Goal: Task Accomplishment & Management: Manage account settings

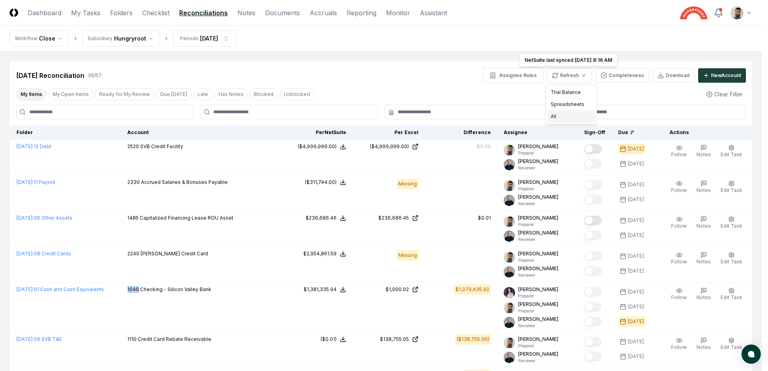
click at [569, 113] on div "All" at bounding box center [571, 117] width 47 height 12
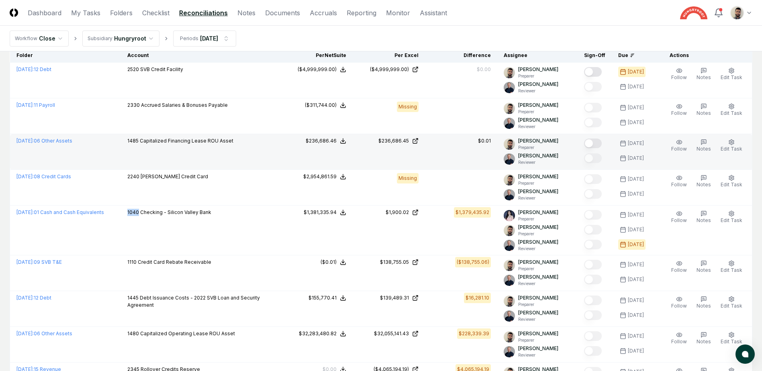
scroll to position [80, 0]
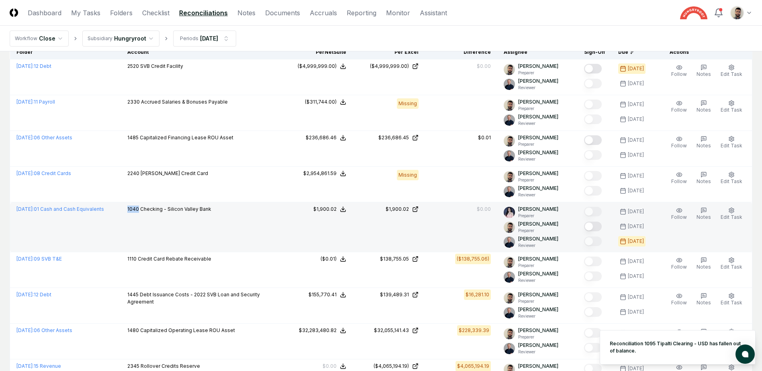
click at [599, 228] on button "Mark complete" at bounding box center [593, 227] width 18 height 10
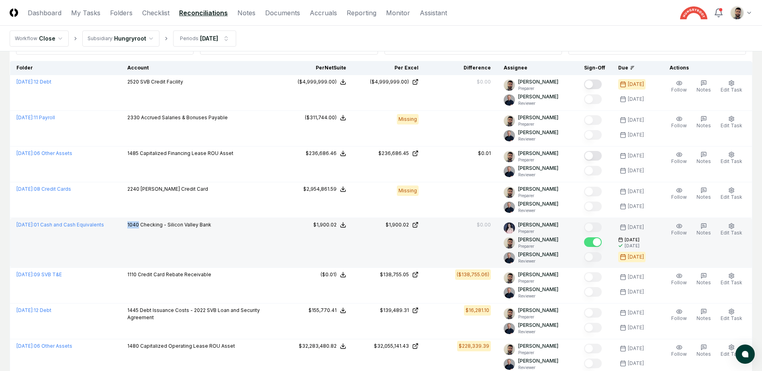
scroll to position [0, 0]
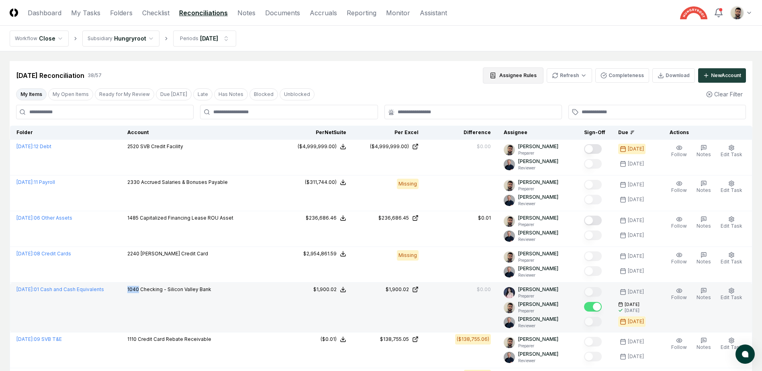
click at [534, 72] on button "Assignee Rules" at bounding box center [513, 76] width 61 height 16
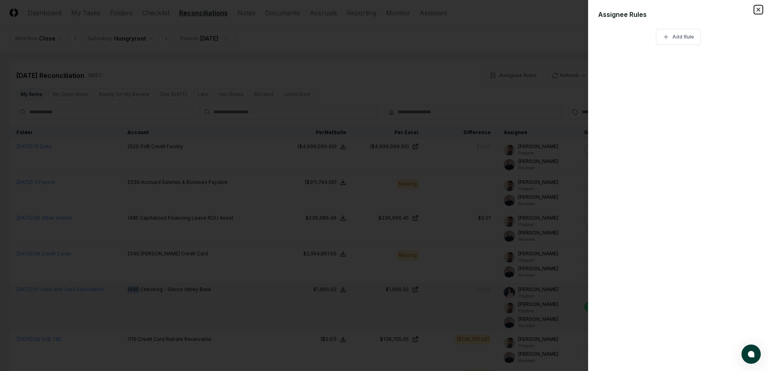
click at [757, 10] on icon "button" at bounding box center [759, 9] width 6 height 6
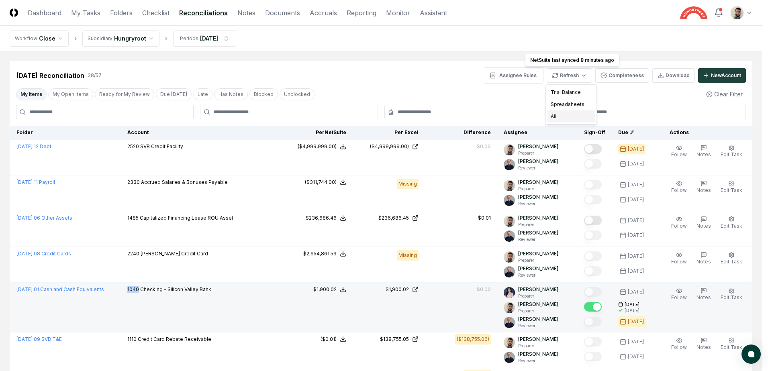
click at [568, 115] on div "All" at bounding box center [571, 117] width 47 height 12
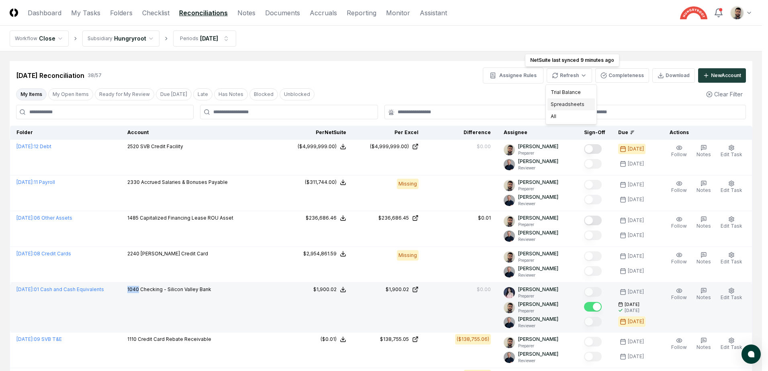
click at [573, 106] on div "Spreadsheets" at bounding box center [571, 104] width 47 height 12
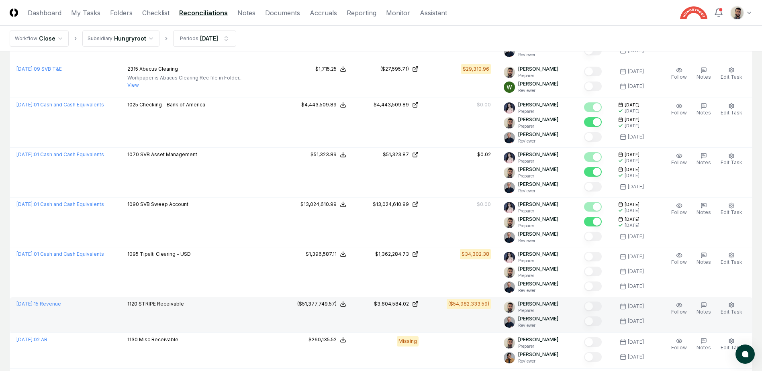
scroll to position [603, 0]
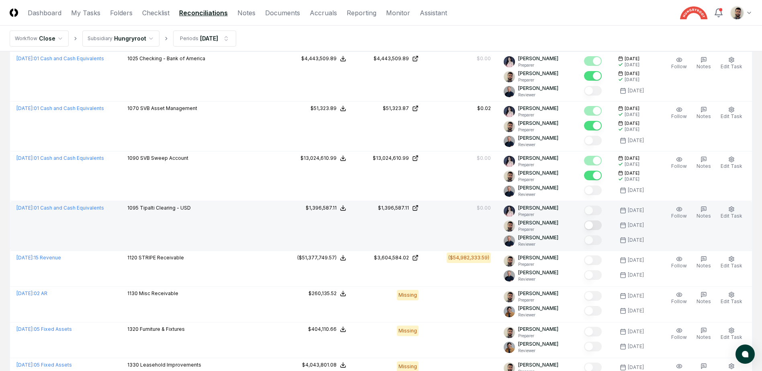
click at [602, 224] on button "Mark complete" at bounding box center [593, 226] width 18 height 10
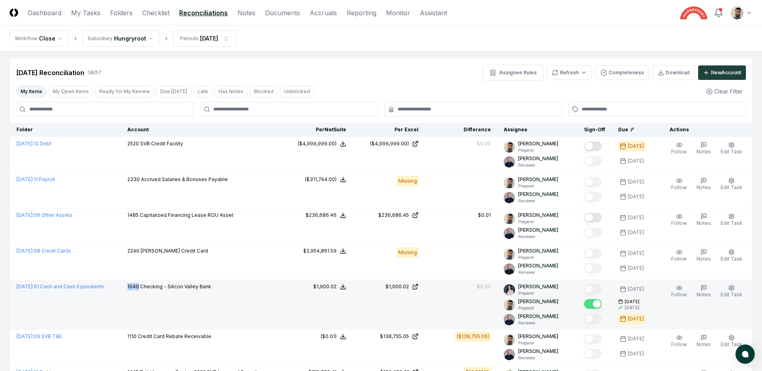
scroll to position [0, 0]
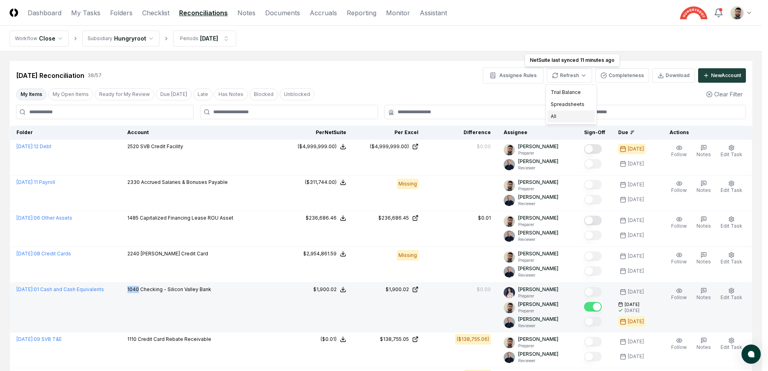
click at [562, 117] on div "All" at bounding box center [571, 117] width 47 height 12
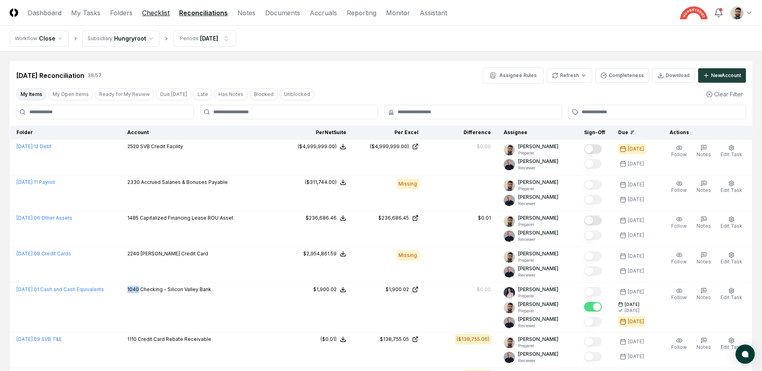
click at [154, 11] on link "Checklist" at bounding box center [155, 13] width 27 height 10
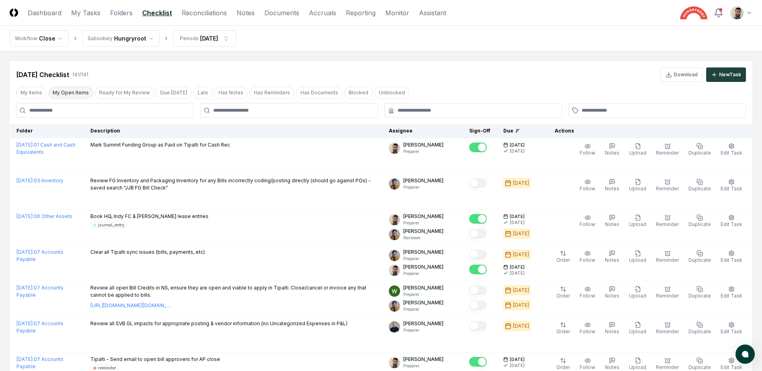
click at [69, 94] on button "My Open Items" at bounding box center [70, 93] width 45 height 12
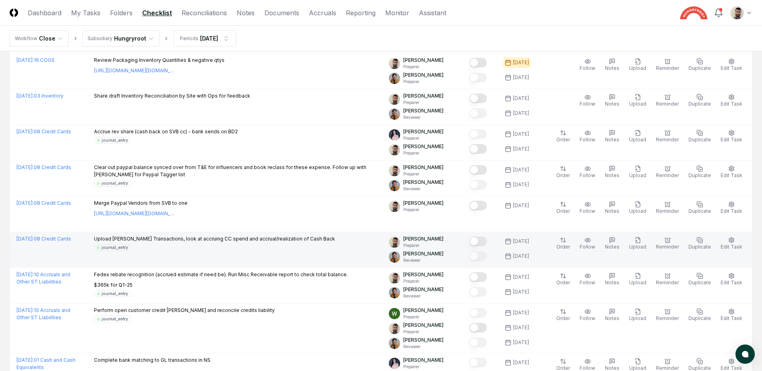
scroll to position [362, 0]
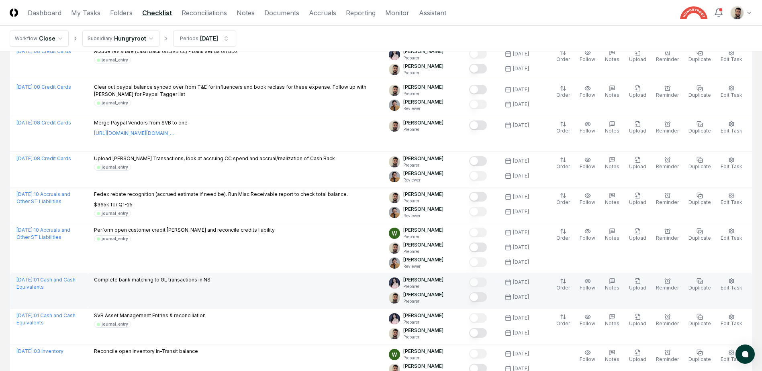
click at [487, 295] on button "Mark complete" at bounding box center [478, 298] width 18 height 10
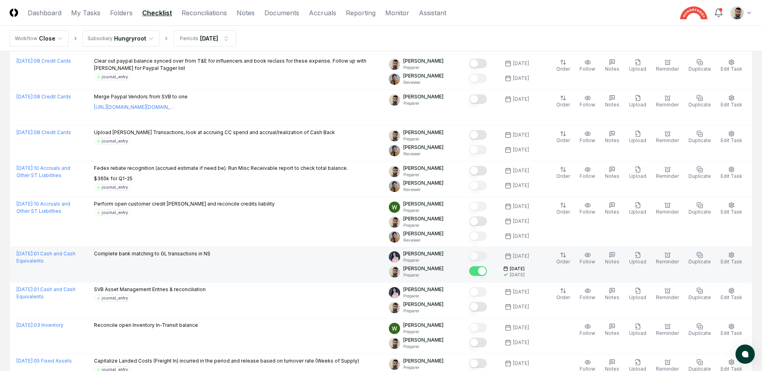
scroll to position [402, 0]
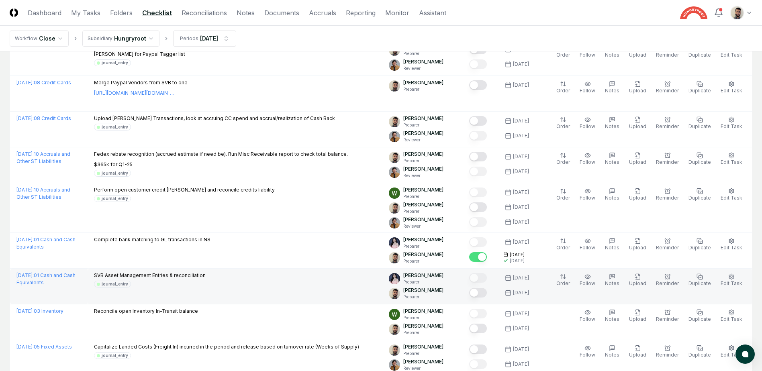
click at [487, 295] on button "Mark complete" at bounding box center [478, 293] width 18 height 10
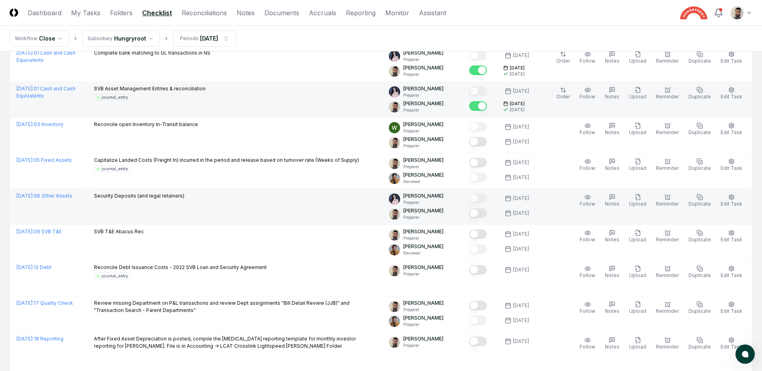
scroll to position [603, 0]
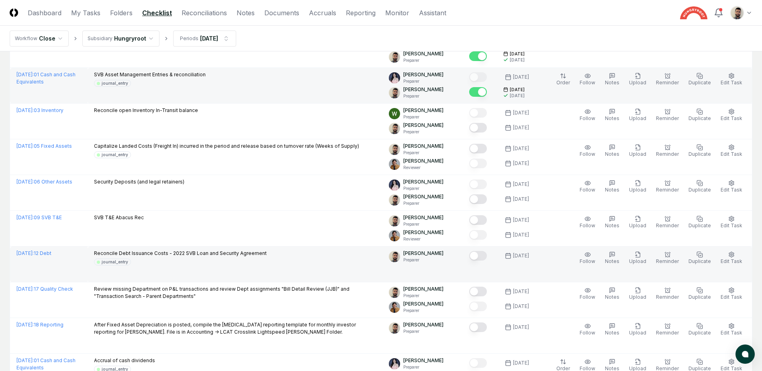
click at [487, 258] on button "Mark complete" at bounding box center [478, 256] width 18 height 10
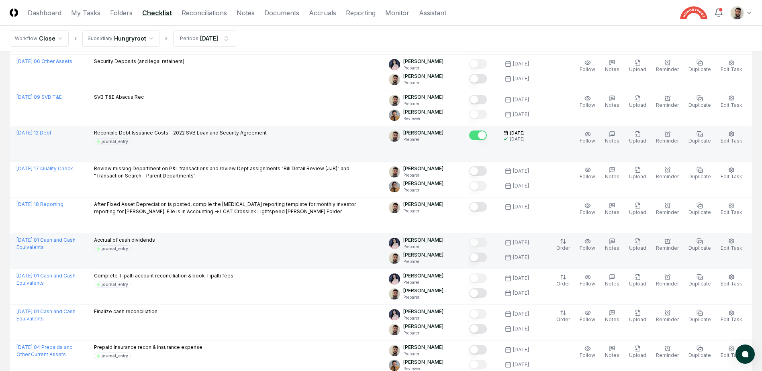
scroll to position [764, 0]
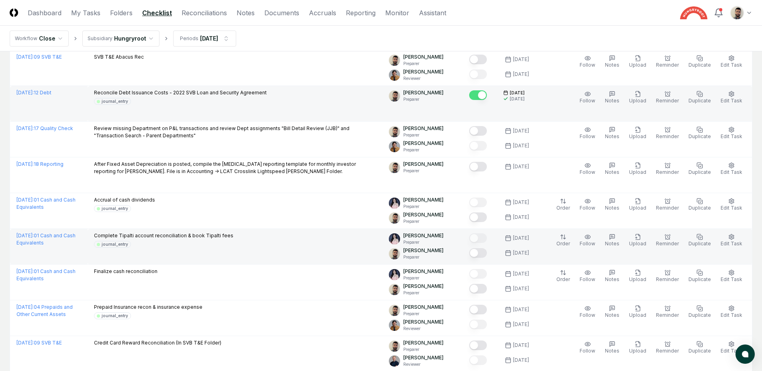
click at [487, 254] on button "Mark complete" at bounding box center [478, 253] width 18 height 10
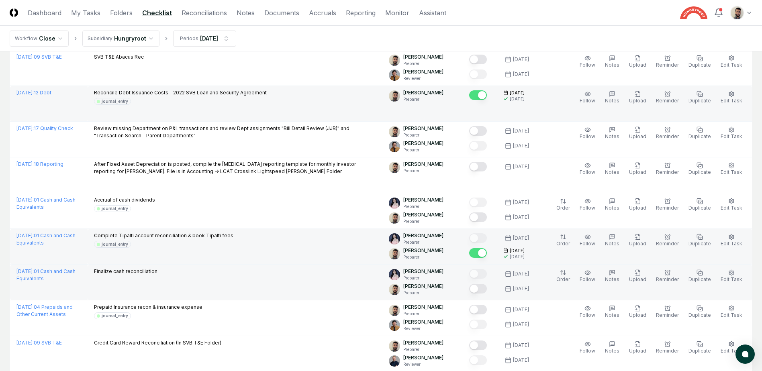
click at [487, 289] on button "Mark complete" at bounding box center [478, 289] width 18 height 10
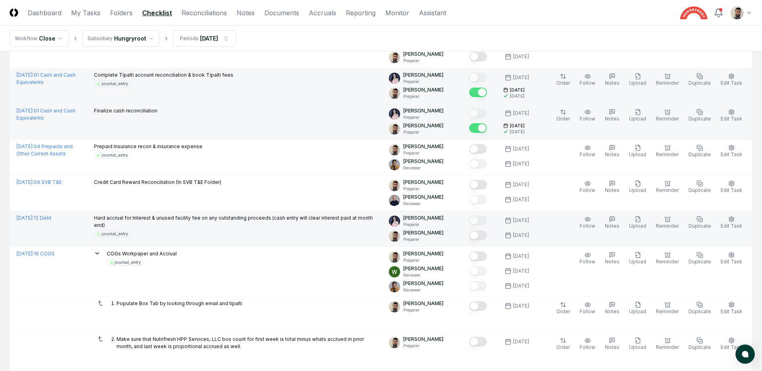
scroll to position [964, 0]
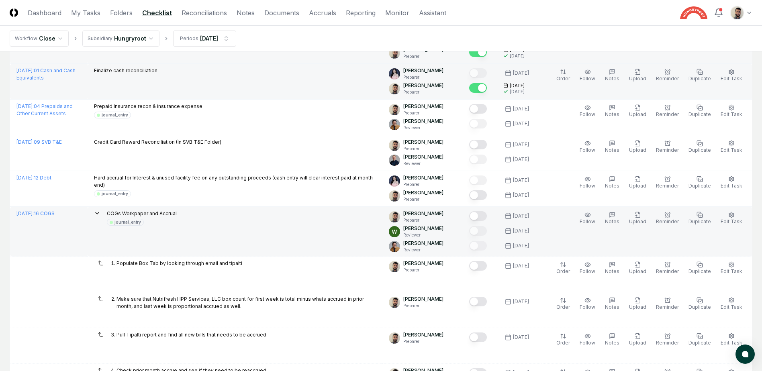
click at [99, 213] on icon at bounding box center [97, 214] width 3 height 2
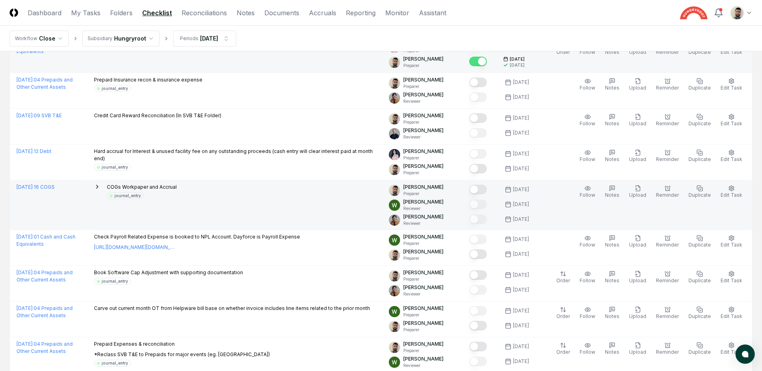
scroll to position [1005, 0]
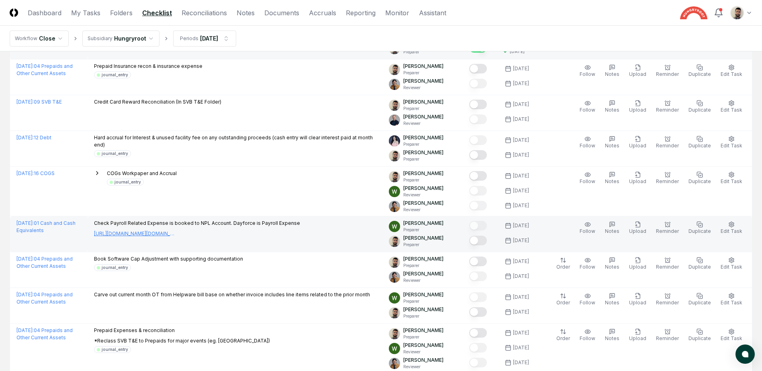
click at [174, 233] on link "[URL][DOMAIN_NAME][DOMAIN_NAME]" at bounding box center [134, 233] width 80 height 7
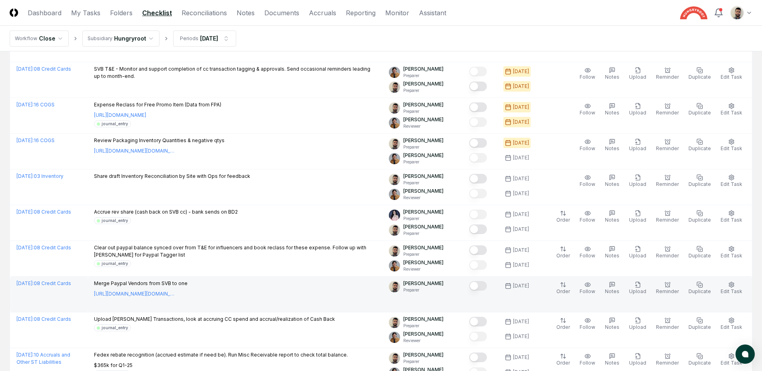
scroll to position [0, 0]
